Goal: Transaction & Acquisition: Subscribe to service/newsletter

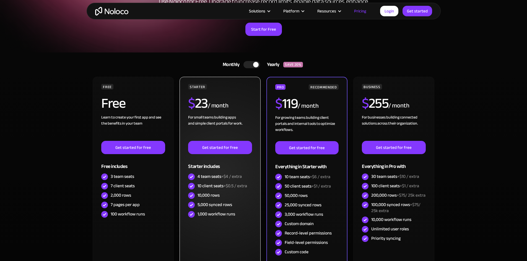
scroll to position [72, 0]
click at [222, 176] on span "+$4 / extra" at bounding box center [231, 176] width 20 height 8
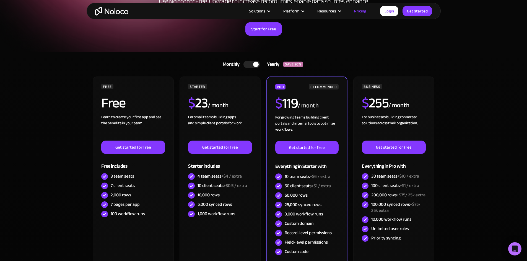
click at [254, 66] on div at bounding box center [256, 65] width 6 height 6
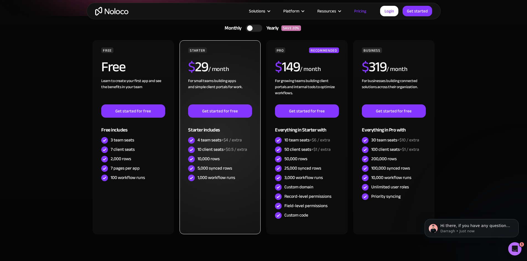
scroll to position [0, 0]
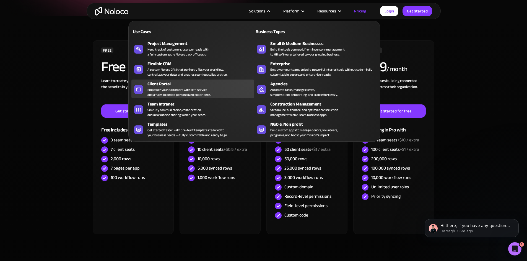
click at [167, 86] on div "Client Portal" at bounding box center [201, 84] width 109 height 7
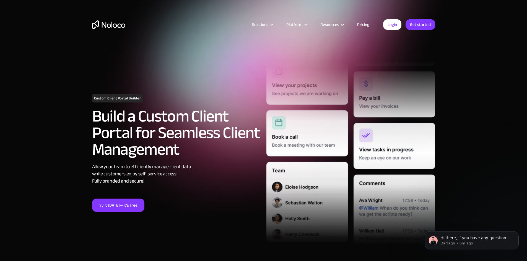
click at [365, 24] on link "Pricing" at bounding box center [363, 24] width 26 height 7
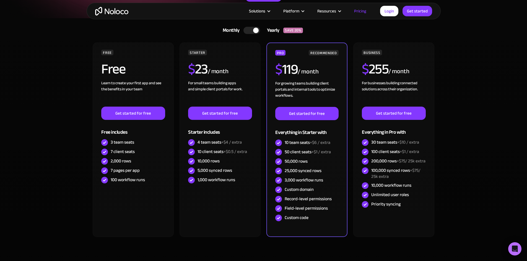
scroll to position [107, 0]
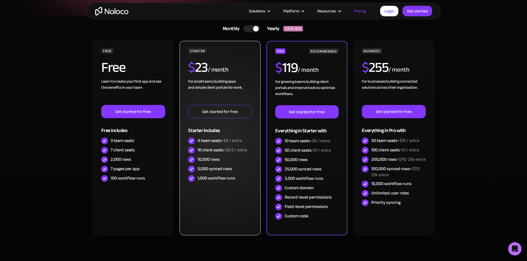
click at [221, 111] on link "Get started for free" at bounding box center [220, 111] width 64 height 13
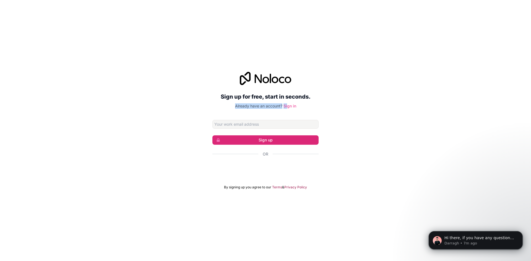
drag, startPoint x: 314, startPoint y: 100, endPoint x: 289, endPoint y: 108, distance: 26.2
click at [289, 108] on div "Sign up for free, start in seconds. Already have an account? Sign in" at bounding box center [265, 90] width 106 height 37
click at [289, 108] on link "Sign in" at bounding box center [290, 106] width 13 height 5
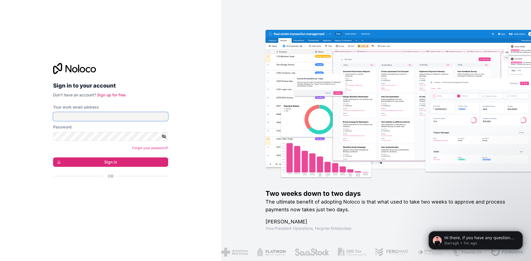
click at [100, 117] on input "Your work email address" at bounding box center [110, 116] width 115 height 9
type input "info@nwaila.co.za"
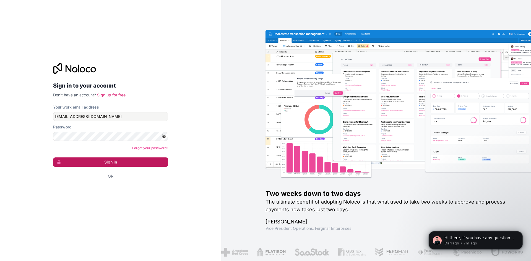
click at [113, 160] on button "Sign in" at bounding box center [110, 162] width 115 height 9
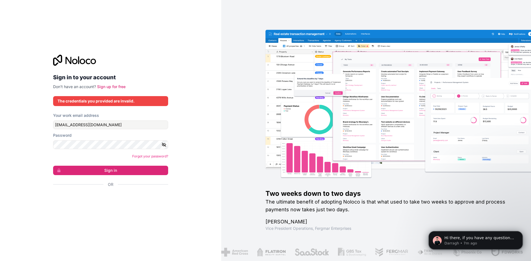
click at [163, 145] on icon "button" at bounding box center [164, 144] width 5 height 5
click at [103, 168] on button "Sign in" at bounding box center [110, 170] width 115 height 9
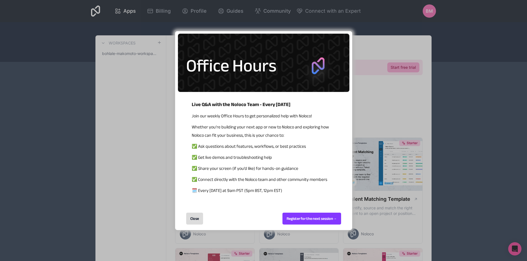
scroll to position [49, 0]
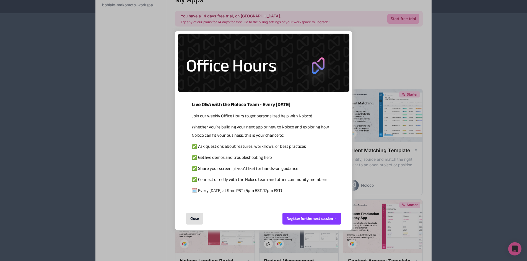
click at [198, 222] on div "Close" at bounding box center [194, 219] width 17 height 12
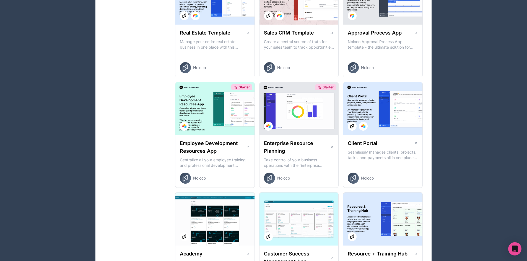
scroll to position [405, 0]
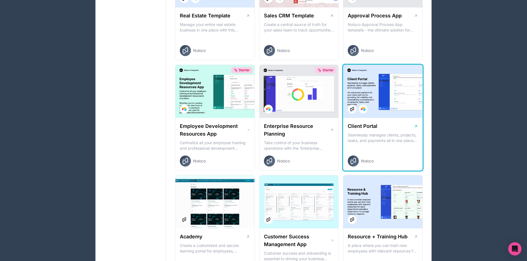
click at [370, 134] on p "Seamlessly manages clients, projects, tasks, and payments all in one place An i…" at bounding box center [383, 138] width 70 height 11
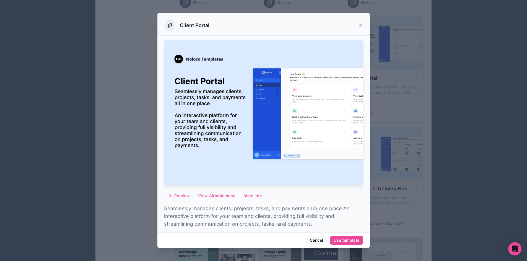
scroll to position [14, 0]
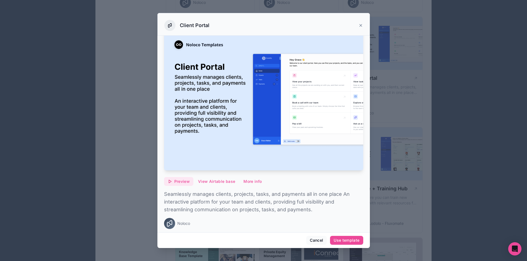
click at [184, 180] on span "Preview" at bounding box center [181, 181] width 15 height 5
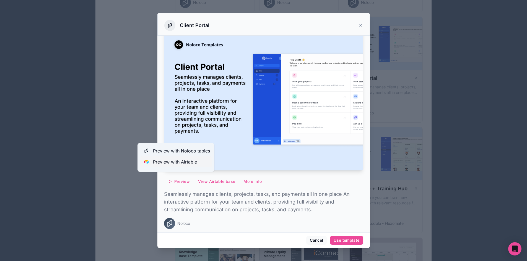
click at [181, 161] on span "Preview with Airtable" at bounding box center [175, 162] width 44 height 7
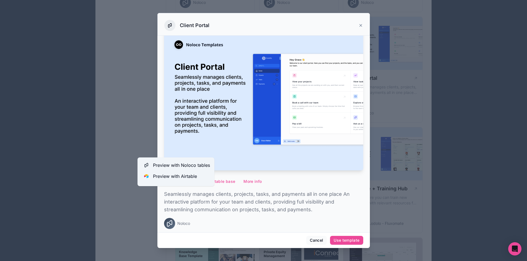
scroll to position [0, 0]
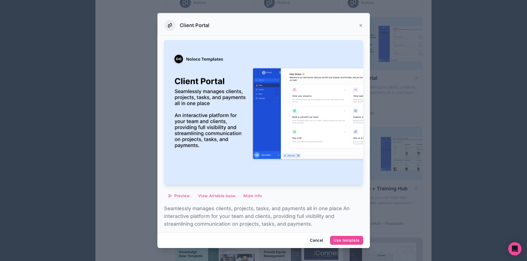
click at [426, 221] on div at bounding box center [263, 130] width 527 height 261
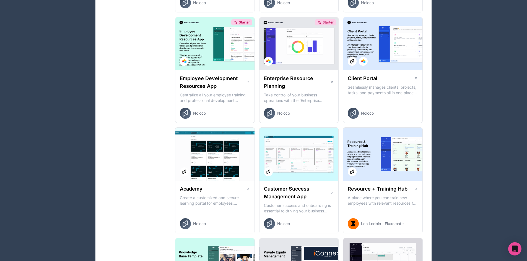
scroll to position [453, 0]
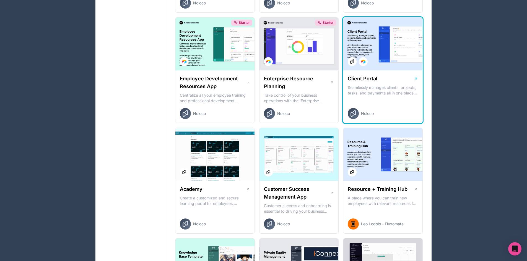
click at [371, 62] on div at bounding box center [382, 43] width 79 height 53
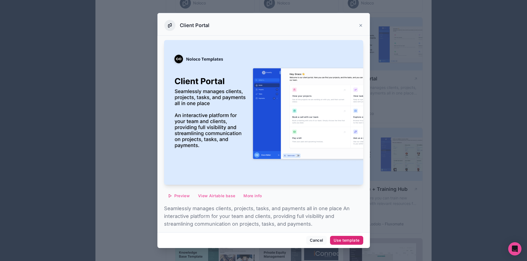
click at [344, 239] on div "Use template" at bounding box center [347, 240] width 26 height 5
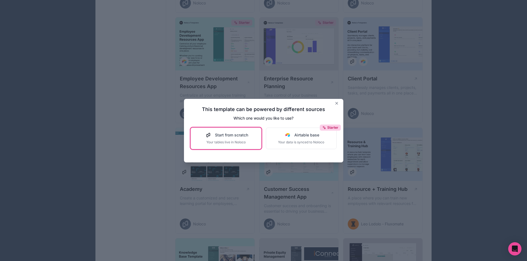
click at [227, 141] on span "Your tables live in Noloco" at bounding box center [226, 142] width 44 height 4
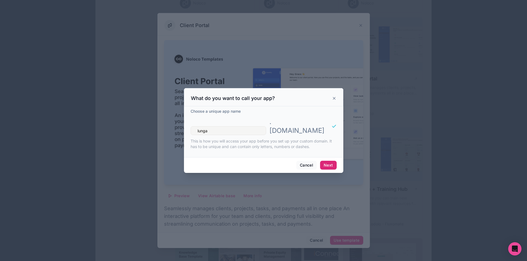
type input "lunga"
click at [331, 161] on button "Next" at bounding box center [328, 165] width 16 height 9
